Goal: Task Accomplishment & Management: Complete application form

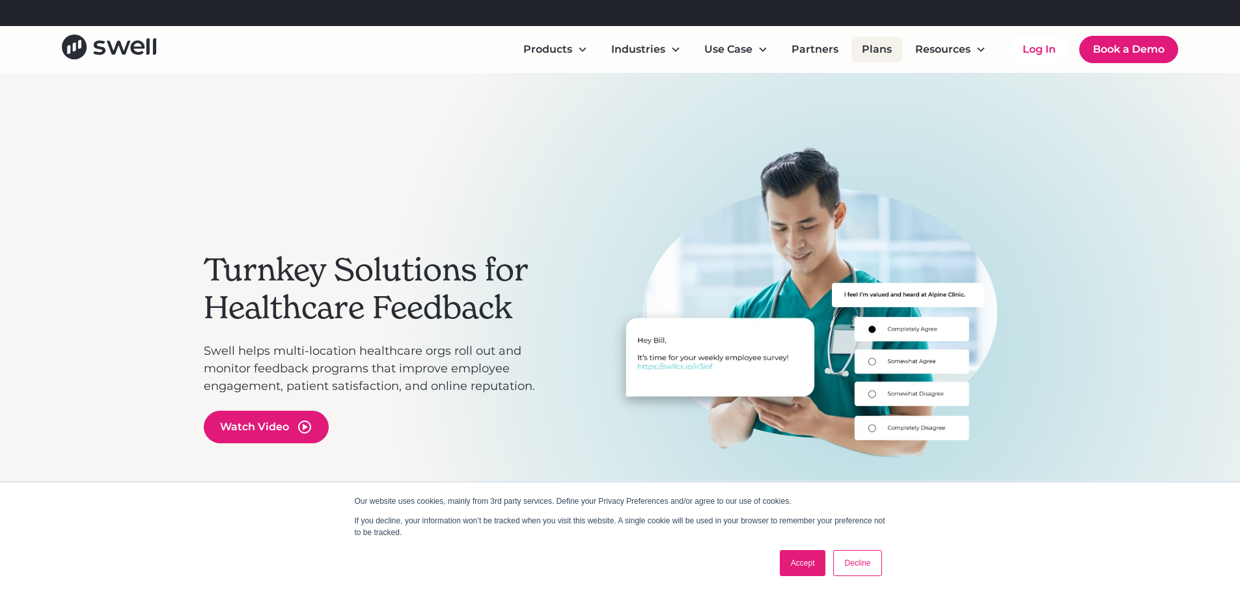
click at [880, 54] on link "Plans" at bounding box center [877, 49] width 51 height 26
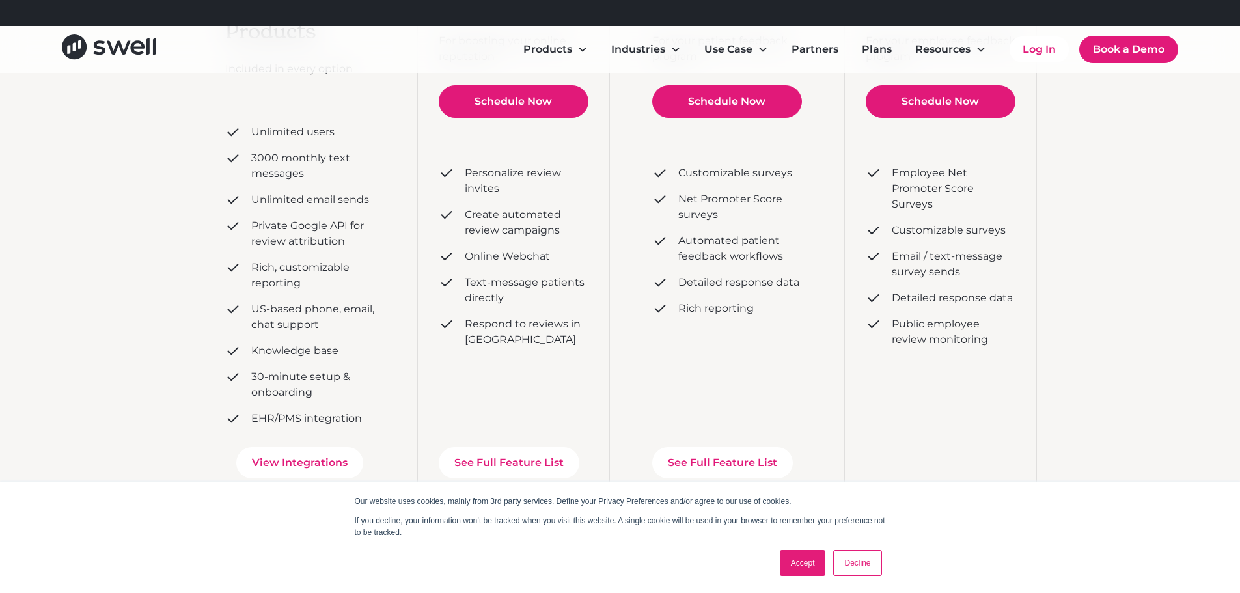
scroll to position [260, 0]
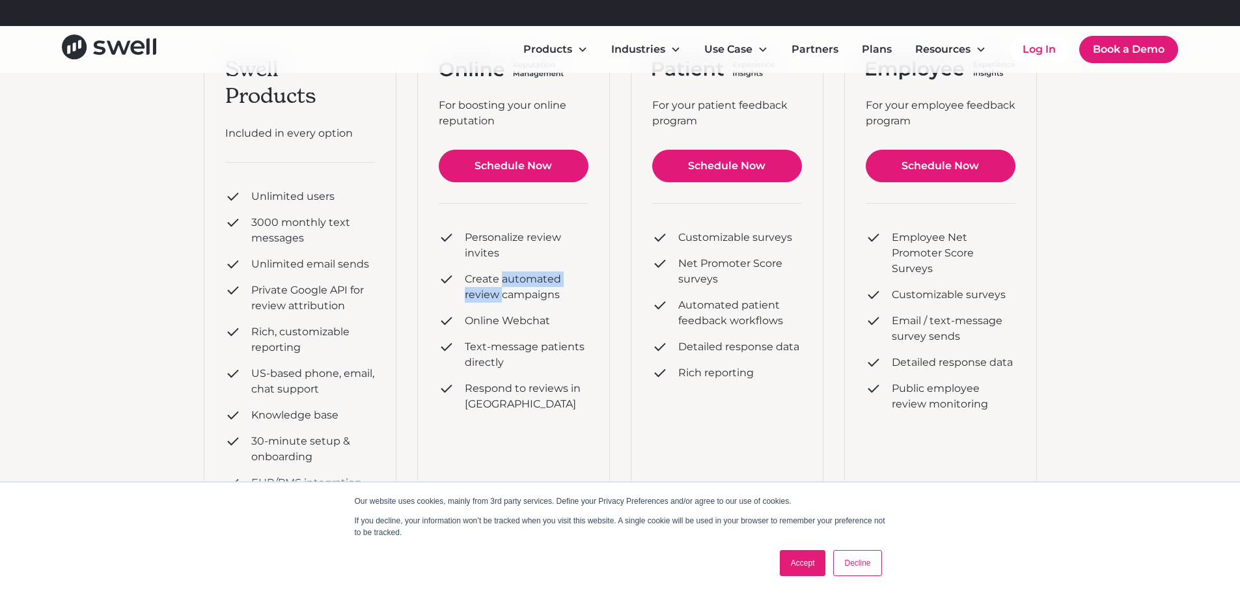
drag, startPoint x: 501, startPoint y: 281, endPoint x: 501, endPoint y: 294, distance: 12.4
click at [501, 294] on div "Create automated review campaigns" at bounding box center [527, 287] width 124 height 31
click at [502, 294] on div "Create automated review campaigns" at bounding box center [527, 287] width 124 height 31
drag, startPoint x: 505, startPoint y: 305, endPoint x: 508, endPoint y: 343, distance: 38.6
click at [508, 343] on div "Personalize review invites Create automated review campaigns Online Webchat Tex…" at bounding box center [514, 321] width 150 height 193
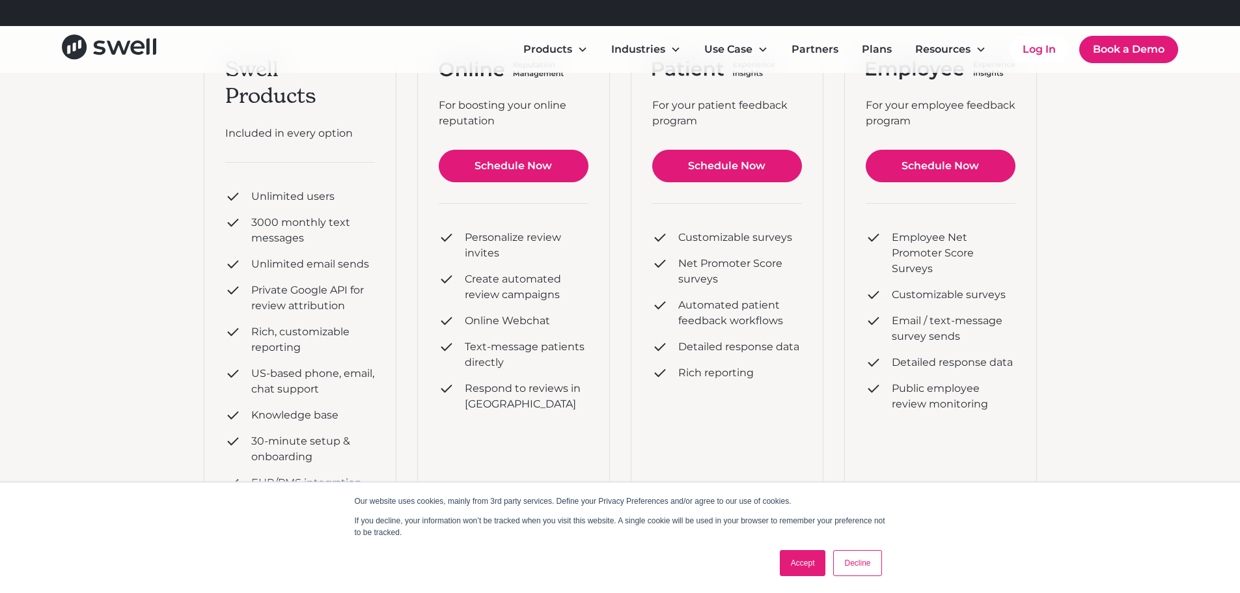
click at [510, 363] on div "Text-message patients directly" at bounding box center [527, 354] width 124 height 31
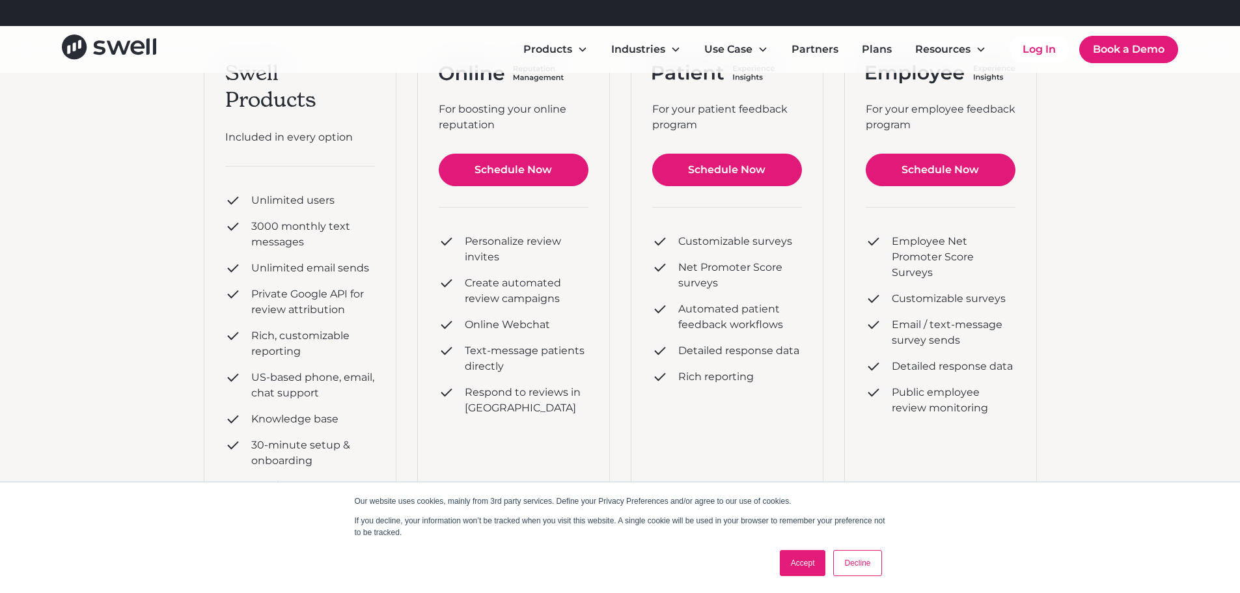
scroll to position [195, 0]
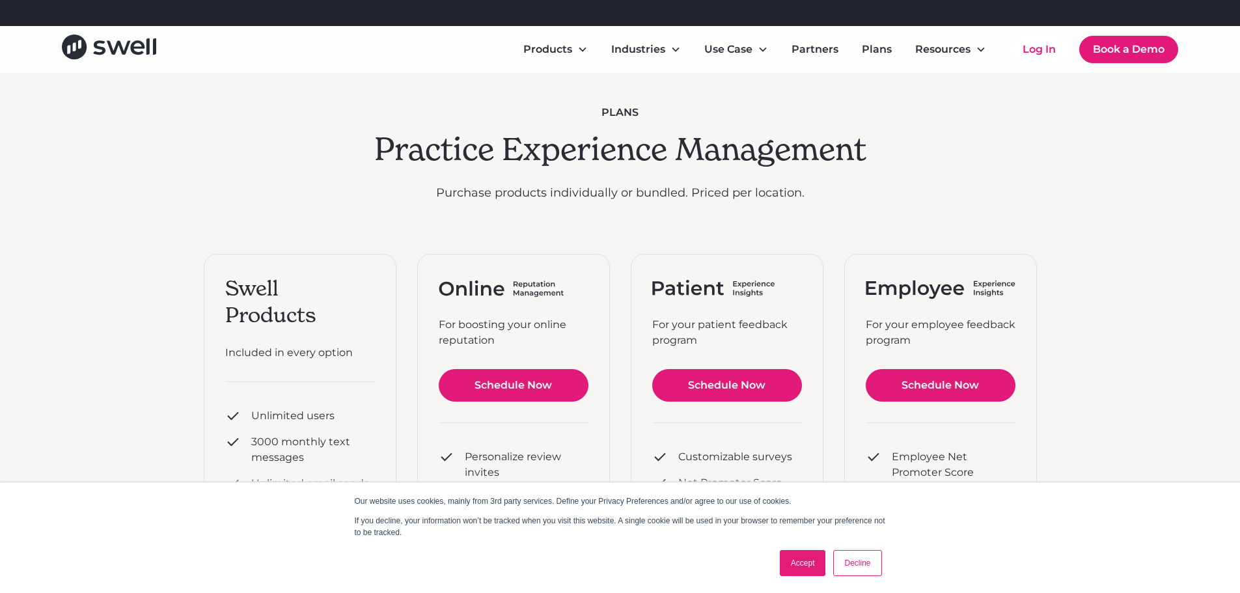
scroll to position [130, 0]
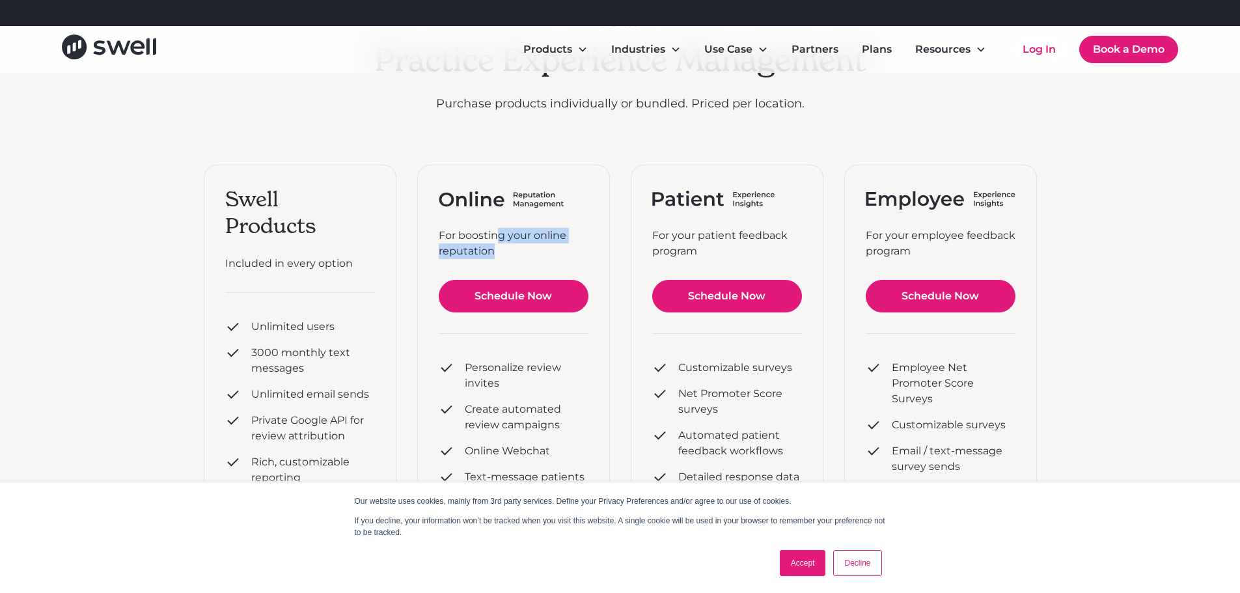
drag, startPoint x: 499, startPoint y: 245, endPoint x: 495, endPoint y: 237, distance: 9.1
click at [495, 237] on div "For boosting your online reputation" at bounding box center [514, 243] width 150 height 31
click at [496, 243] on div "For boosting your online reputation" at bounding box center [514, 243] width 150 height 31
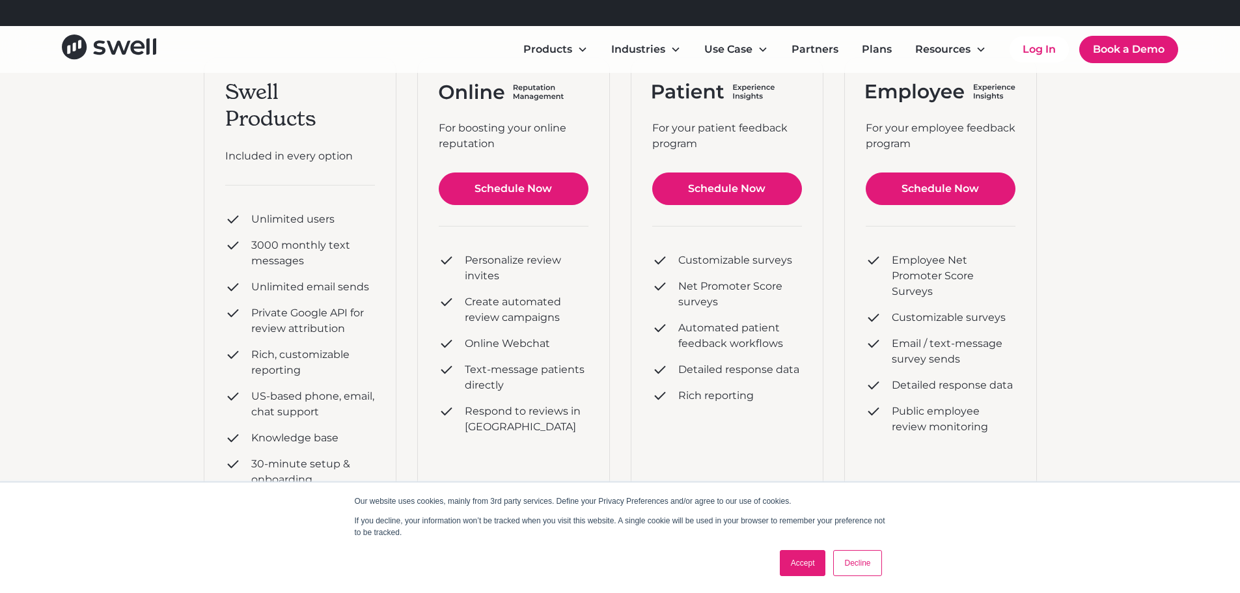
scroll to position [260, 0]
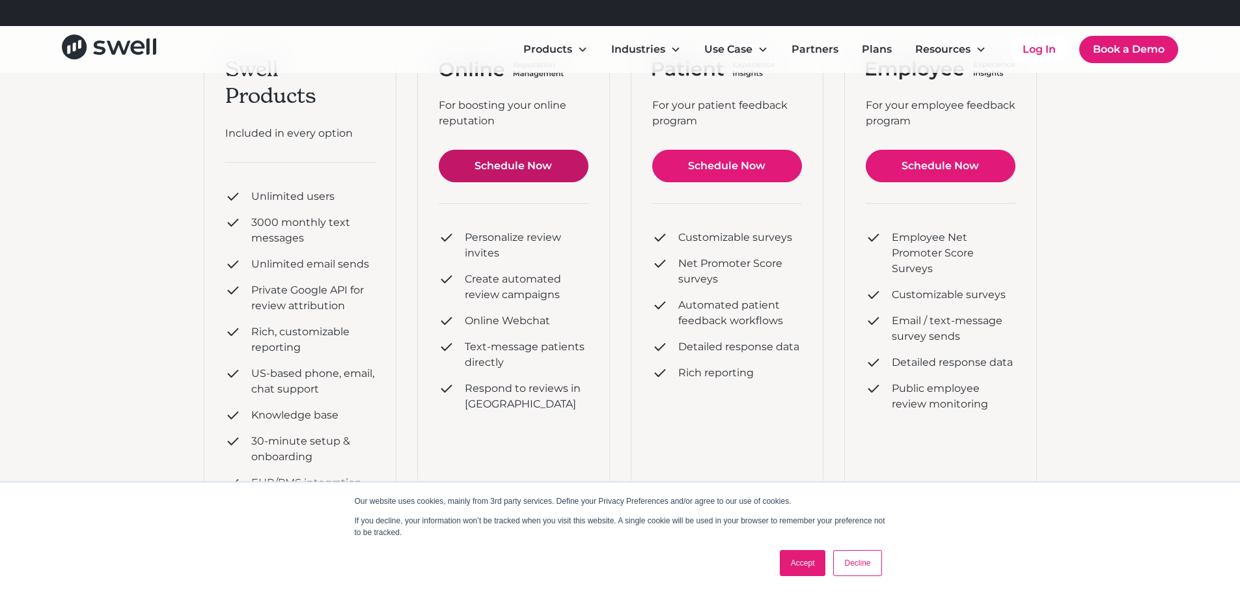
click at [503, 176] on link "Schedule Now" at bounding box center [514, 166] width 150 height 33
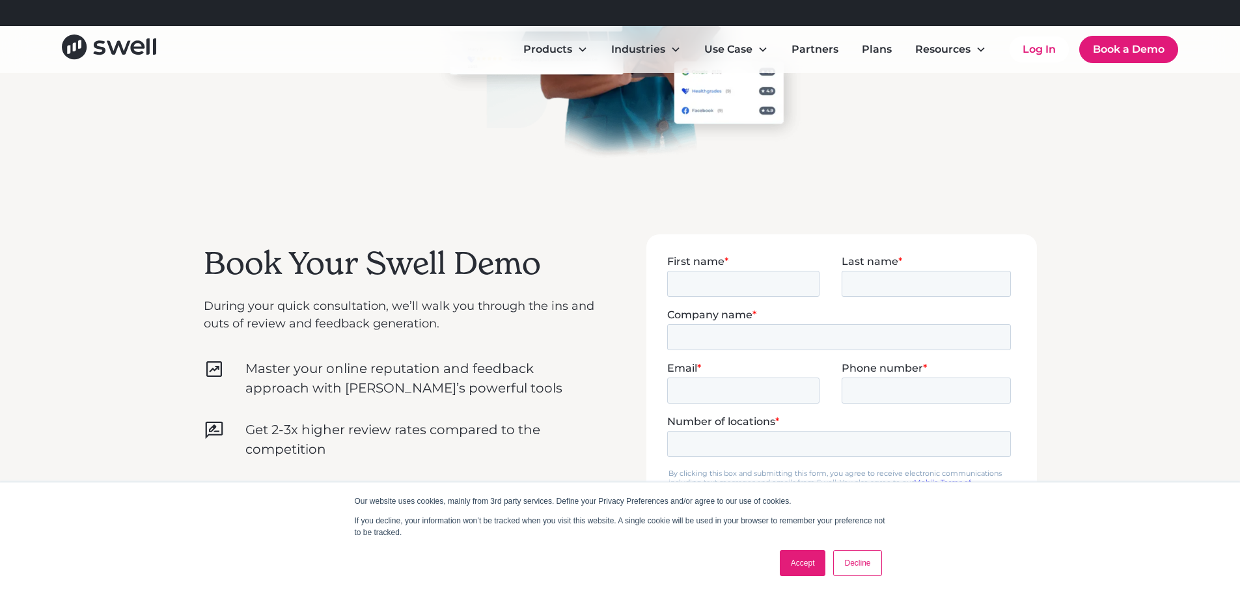
scroll to position [260, 0]
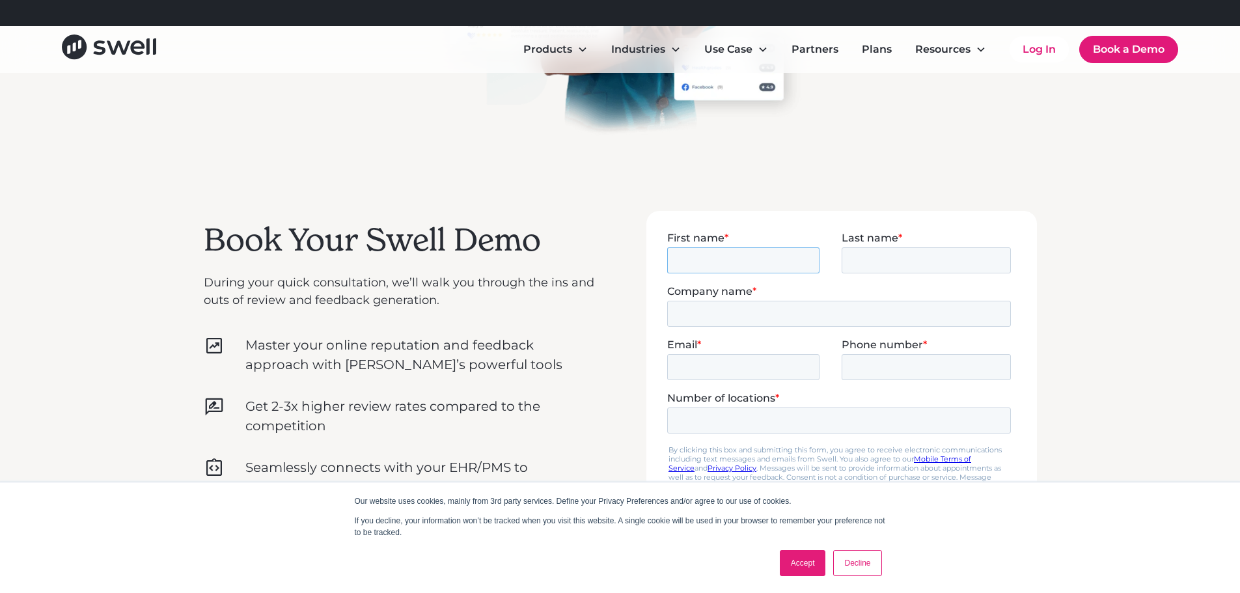
click at [696, 254] on input "First name *" at bounding box center [743, 260] width 152 height 26
type input "Jack"
type input "Marti"
type input "Go Ape"
type input "jack.marti@goape.com"
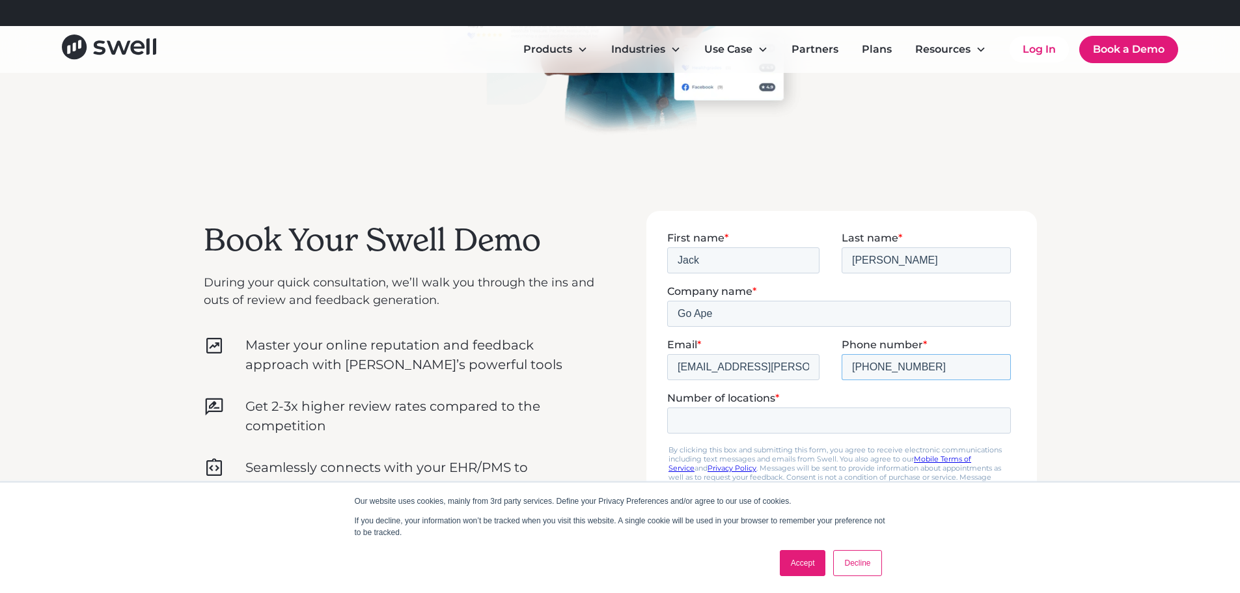
type input "301-712-6623"
type input "15"
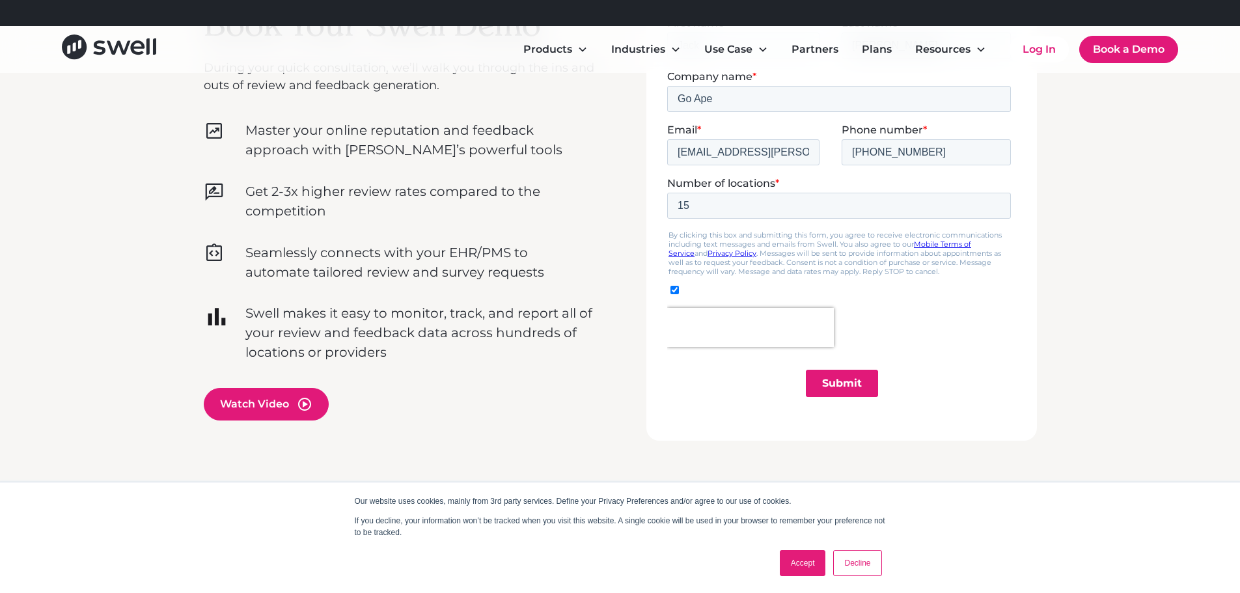
scroll to position [521, 0]
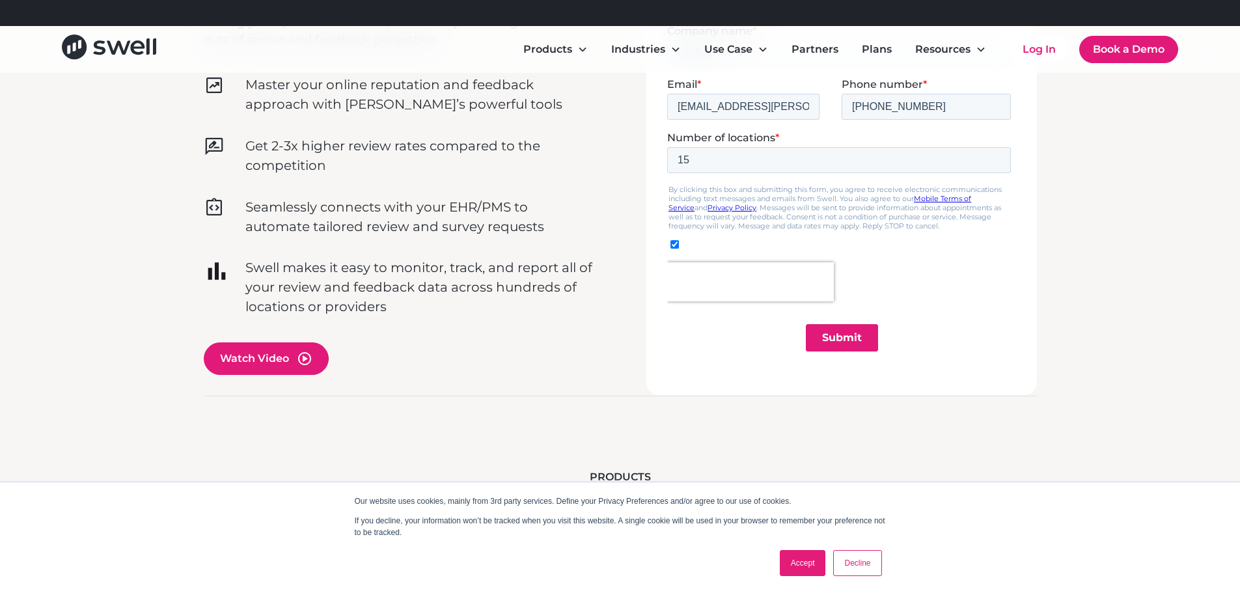
click at [822, 334] on input "Submit" at bounding box center [841, 337] width 72 height 27
